Goal: Task Accomplishment & Management: Complete application form

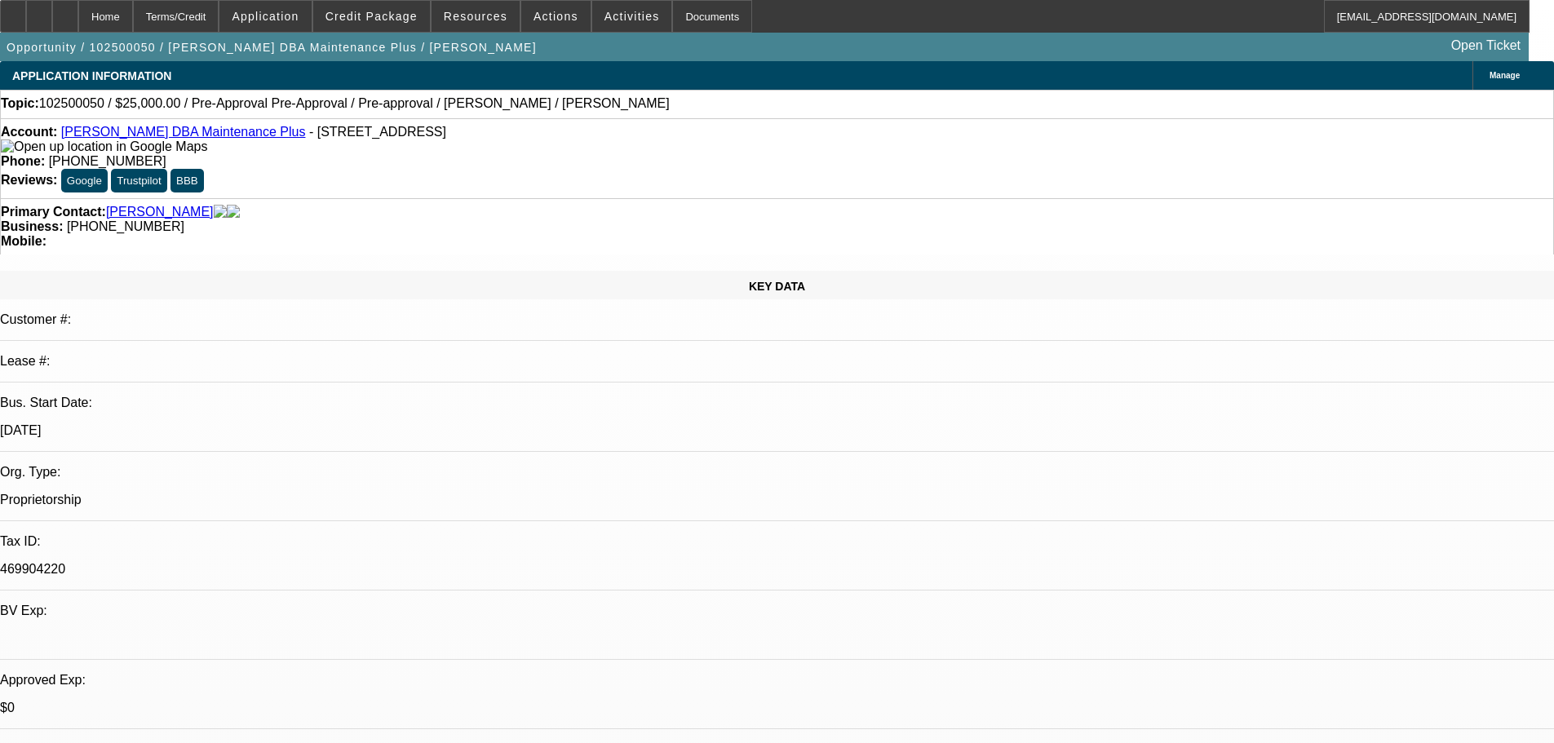
select select "0"
select select "0.1"
select select "4"
select select "0"
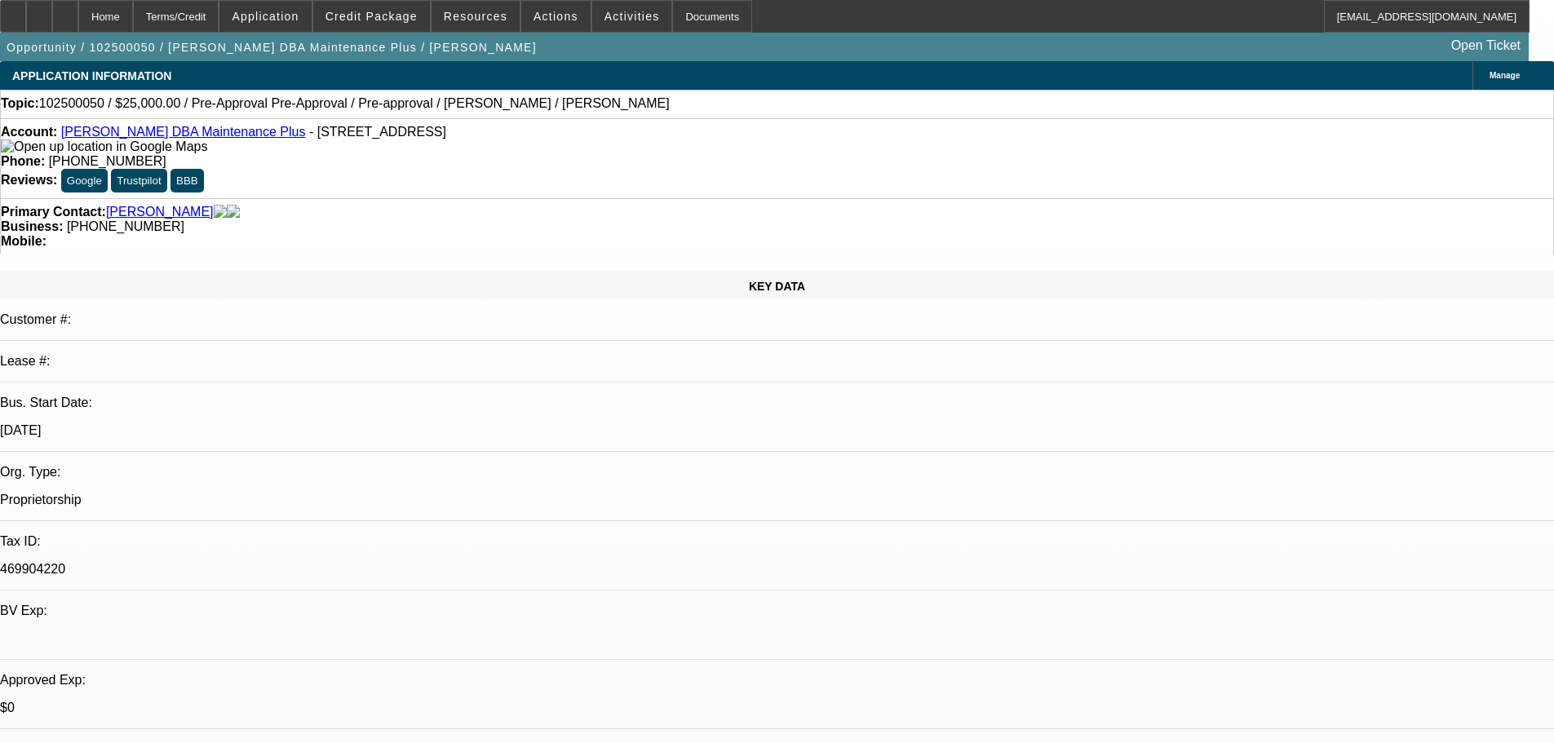
select select "0"
select select "0.1"
select select "4"
select select "0"
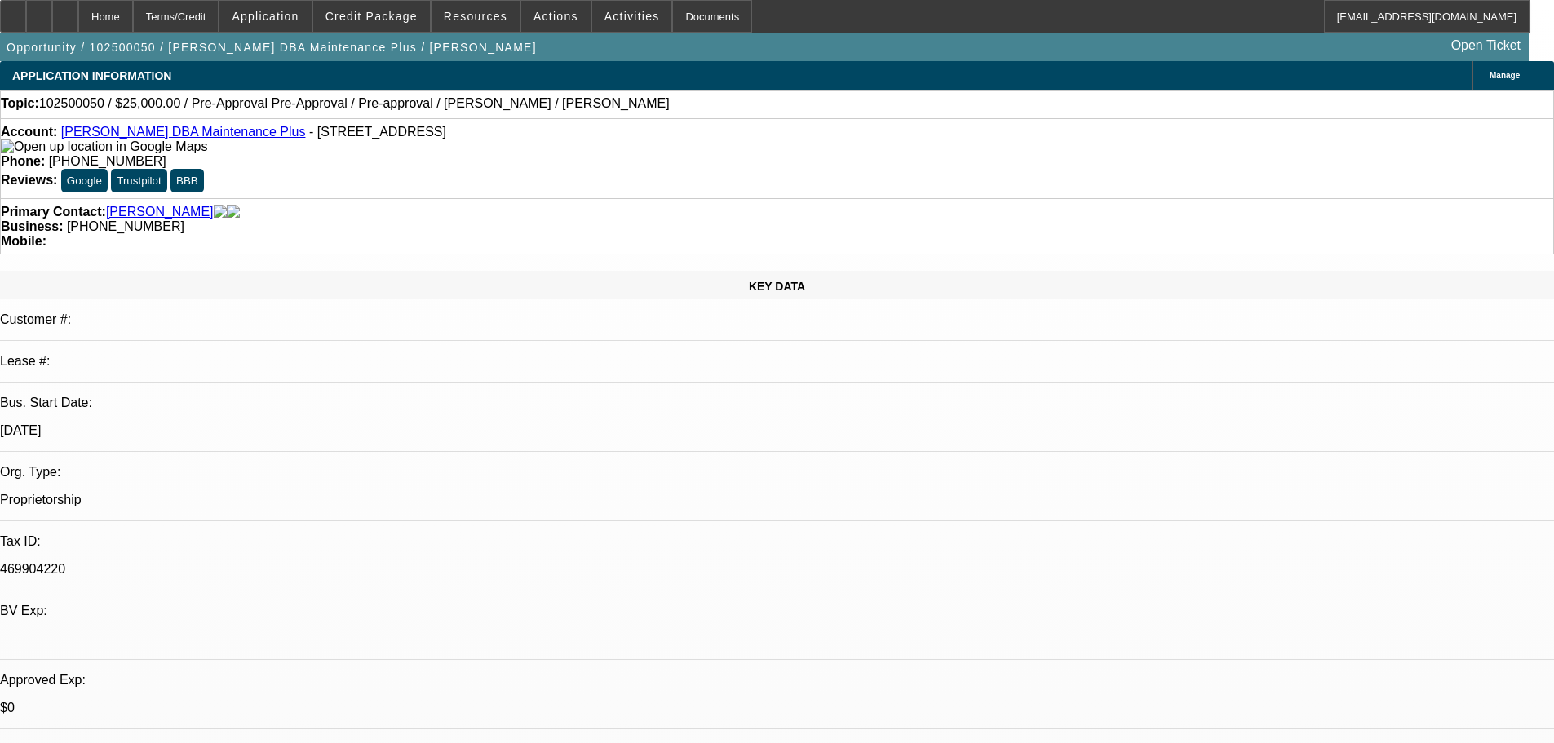
select select "0.1"
select select "4"
select select "0.1"
select select "2"
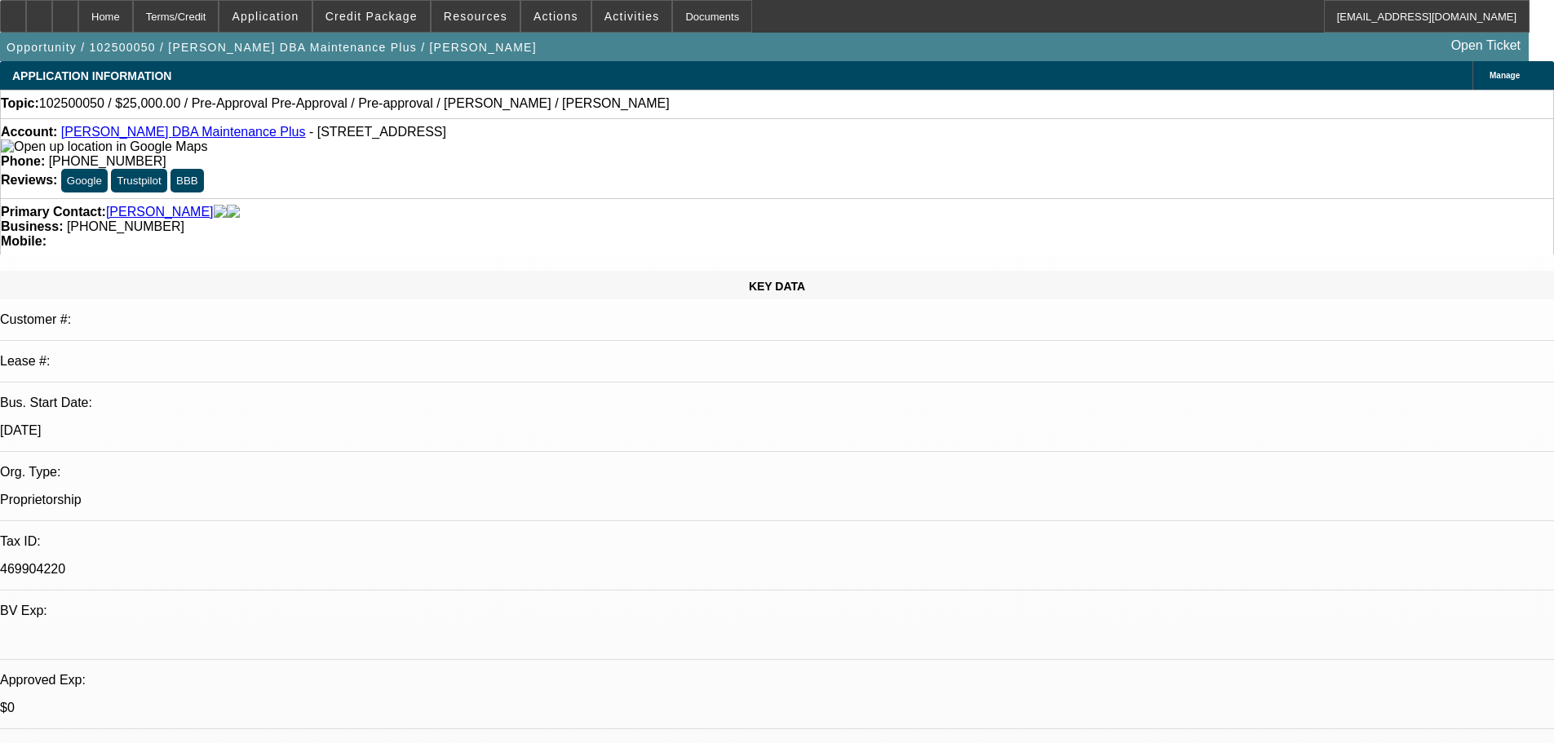
select select "0"
select select "6"
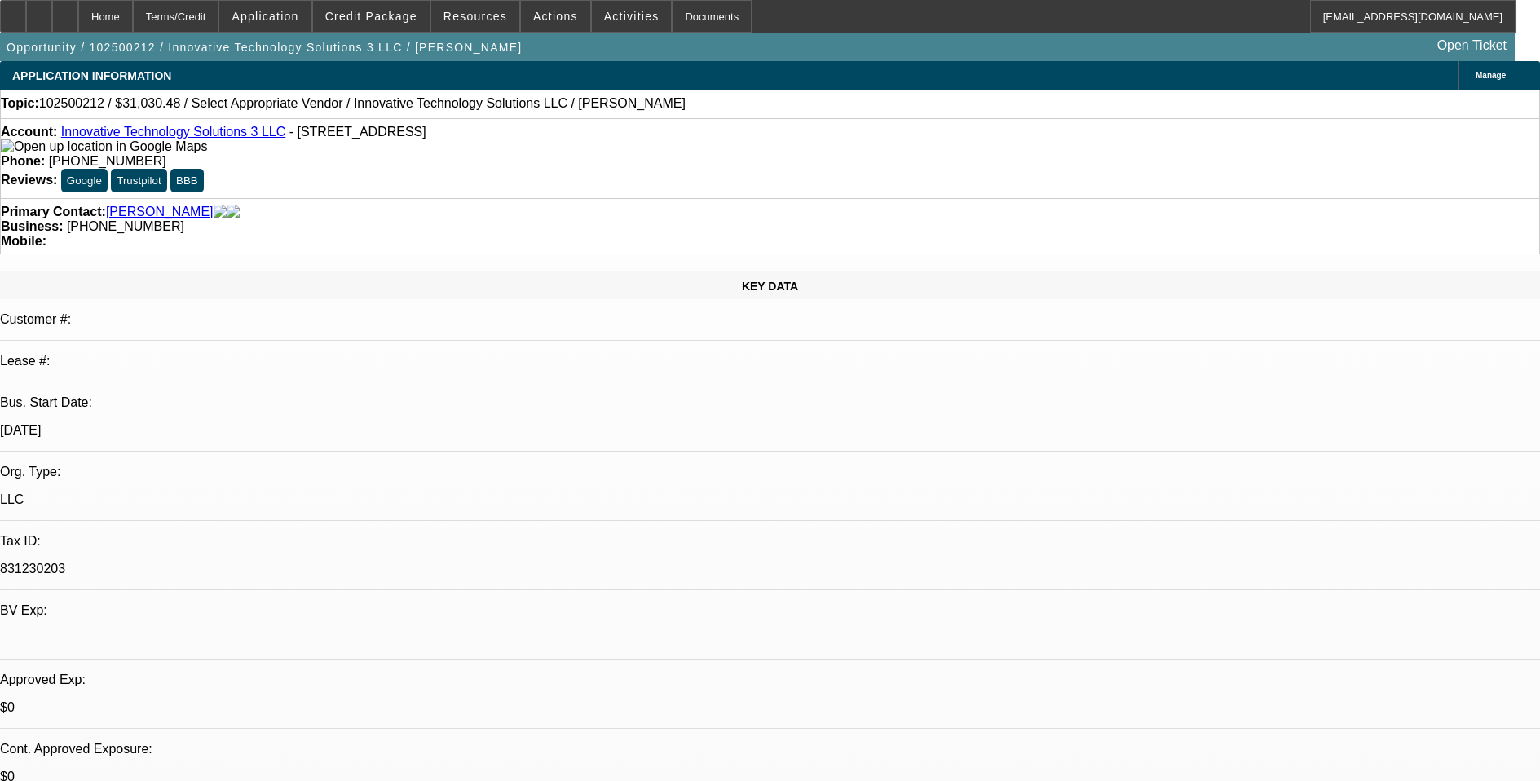
select select "0"
select select "2"
select select "0.1"
select select "4"
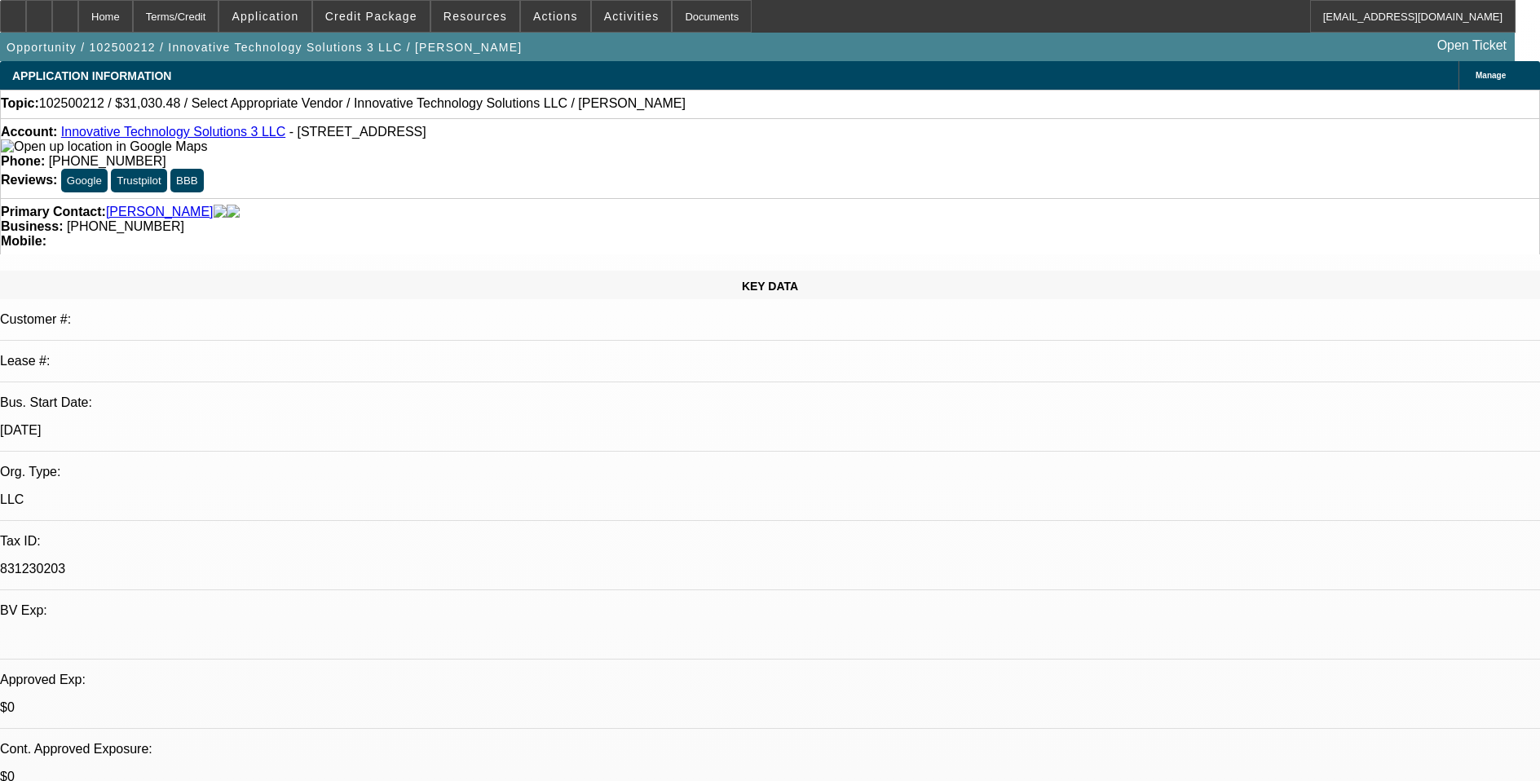
drag, startPoint x: 0, startPoint y: 0, endPoint x: 1121, endPoint y: 400, distance: 1189.6
